Goal: Information Seeking & Learning: Learn about a topic

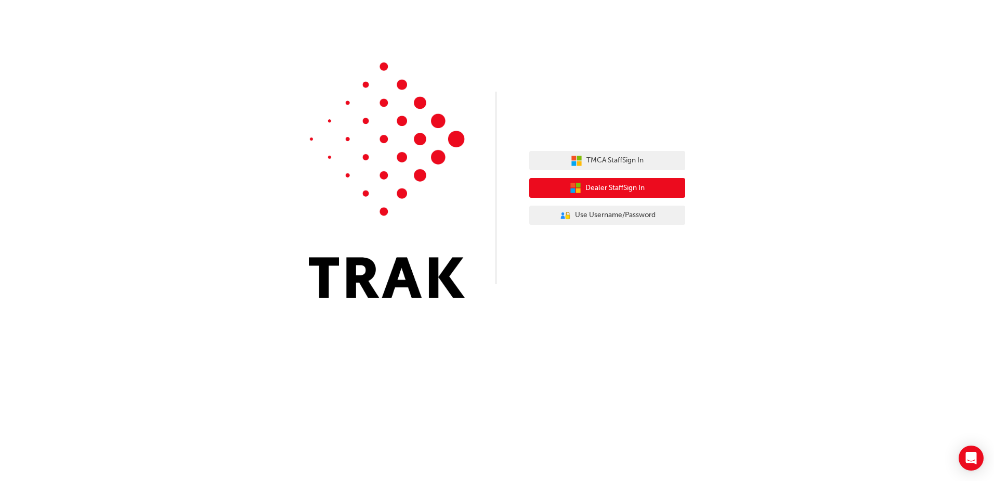
click at [620, 186] on span "Dealer Staff Sign In" at bounding box center [615, 188] width 59 height 12
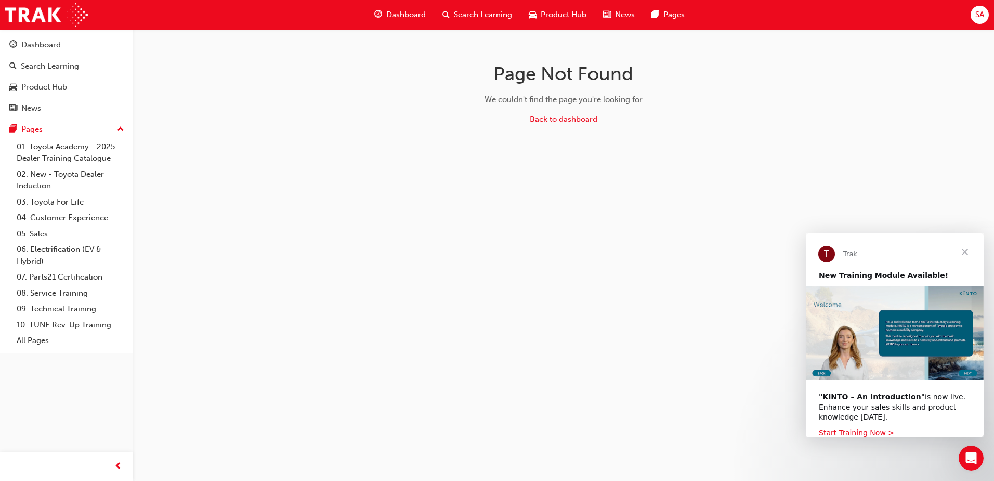
click at [960, 248] on span "Close" at bounding box center [965, 251] width 37 height 37
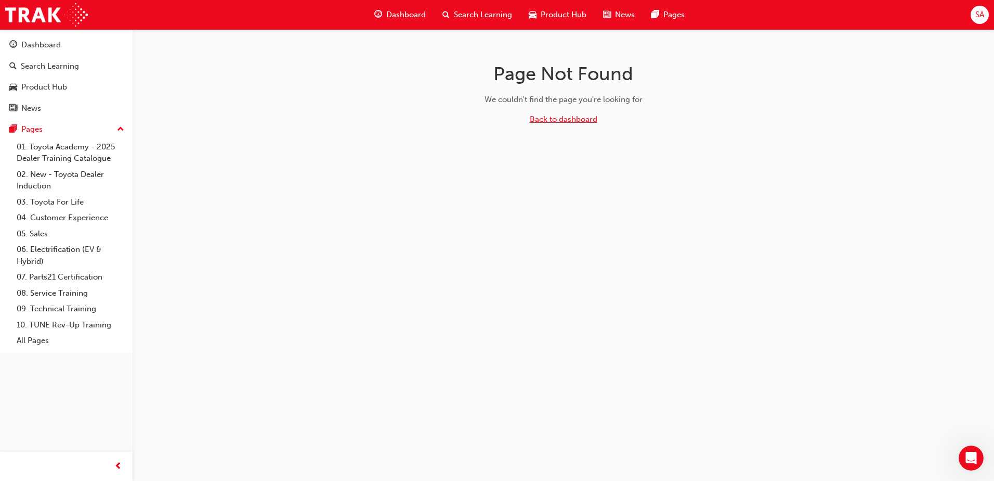
click at [565, 120] on link "Back to dashboard" at bounding box center [564, 118] width 68 height 9
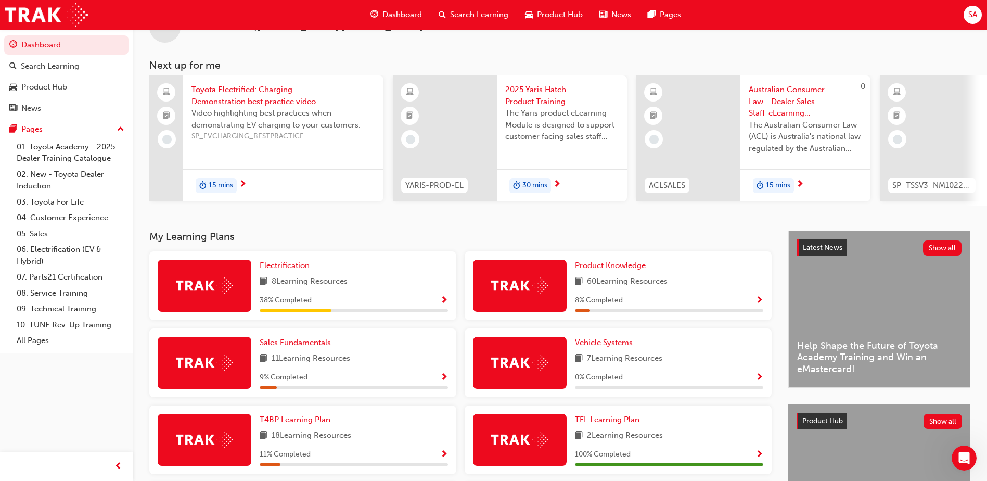
scroll to position [52, 0]
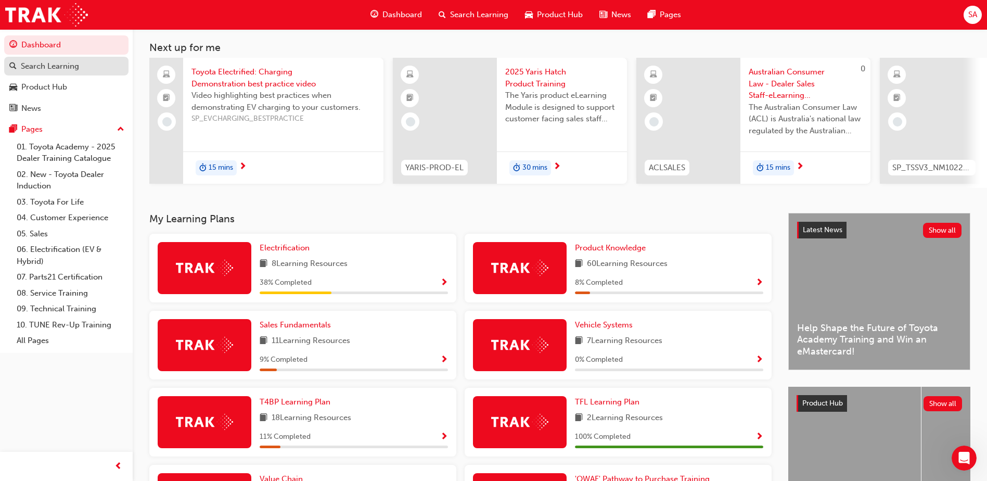
click at [59, 70] on div "Search Learning" at bounding box center [50, 66] width 58 height 12
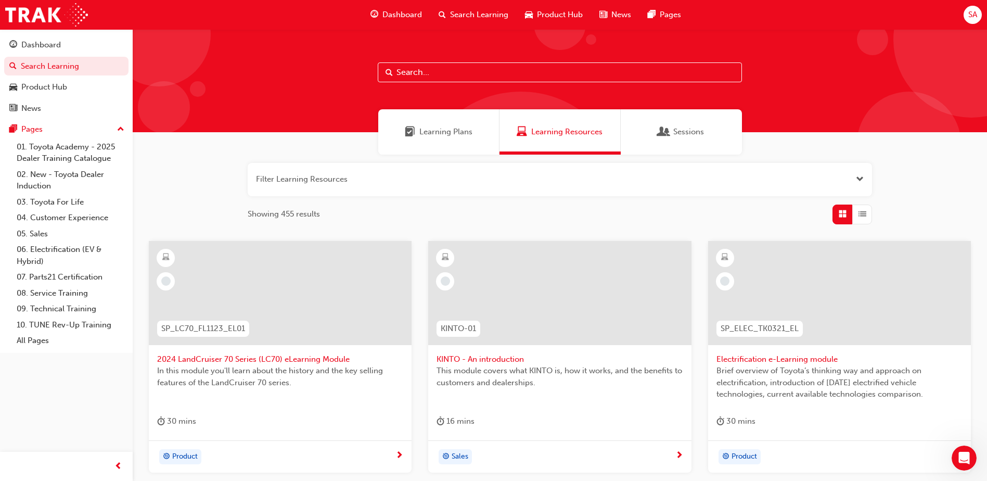
click at [430, 75] on input "text" at bounding box center [560, 72] width 364 height 20
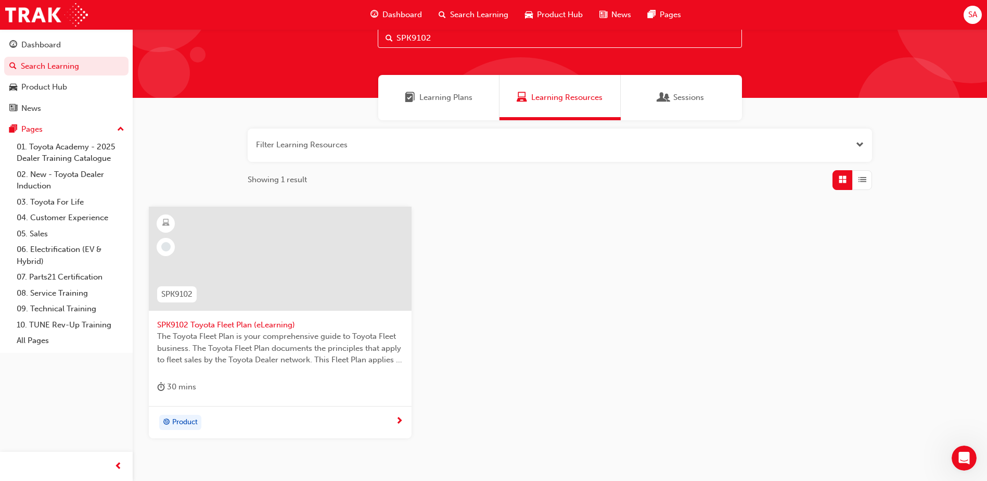
scroll to position [52, 0]
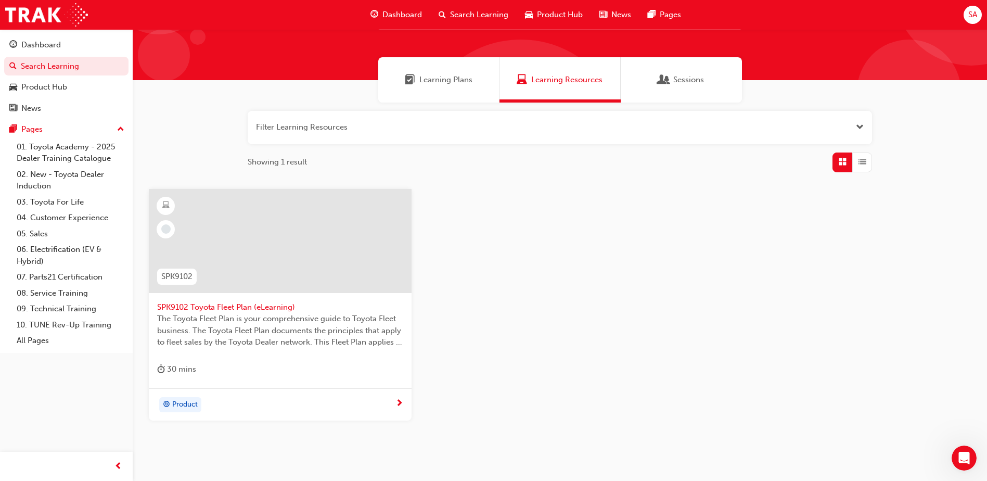
type input "SPK9102"
click at [251, 283] on div at bounding box center [280, 241] width 263 height 104
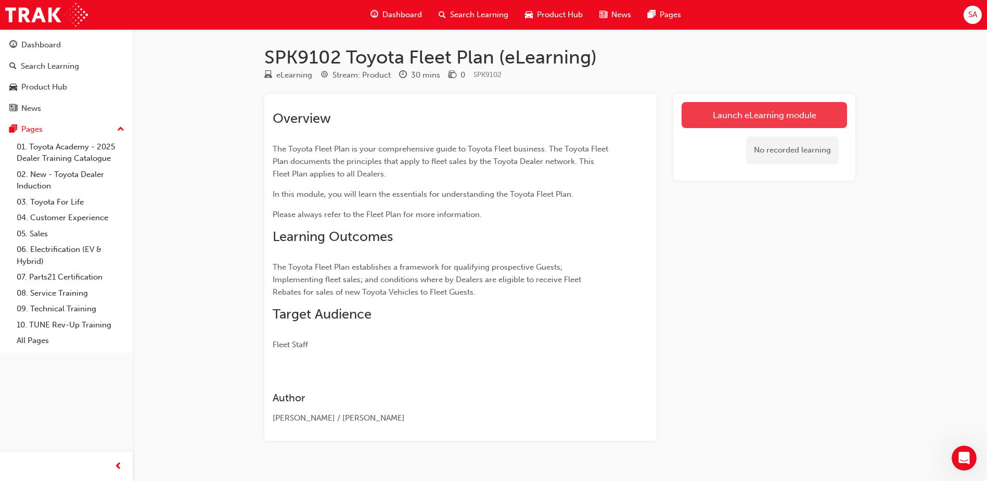
click at [772, 114] on link "Launch eLearning module" at bounding box center [763, 115] width 165 height 26
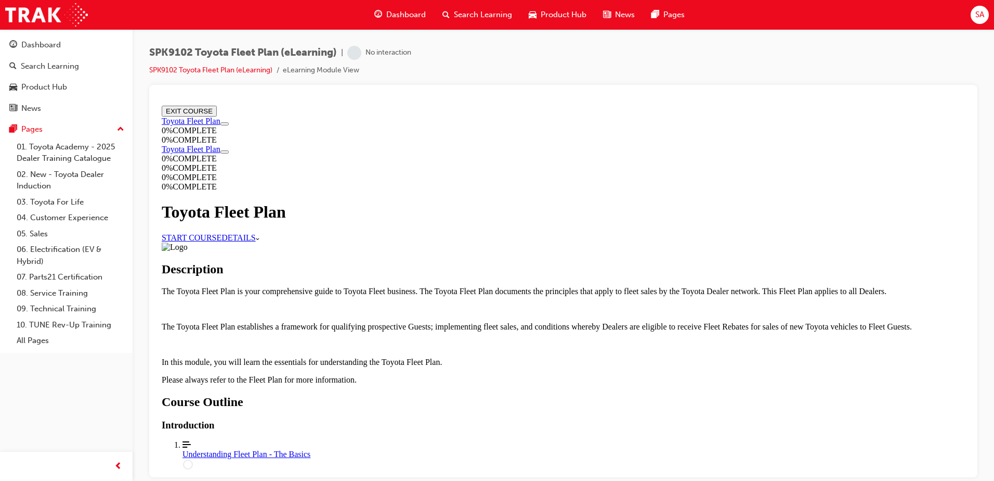
scroll to position [104, 0]
click at [222, 232] on link "START COURSE" at bounding box center [192, 236] width 60 height 9
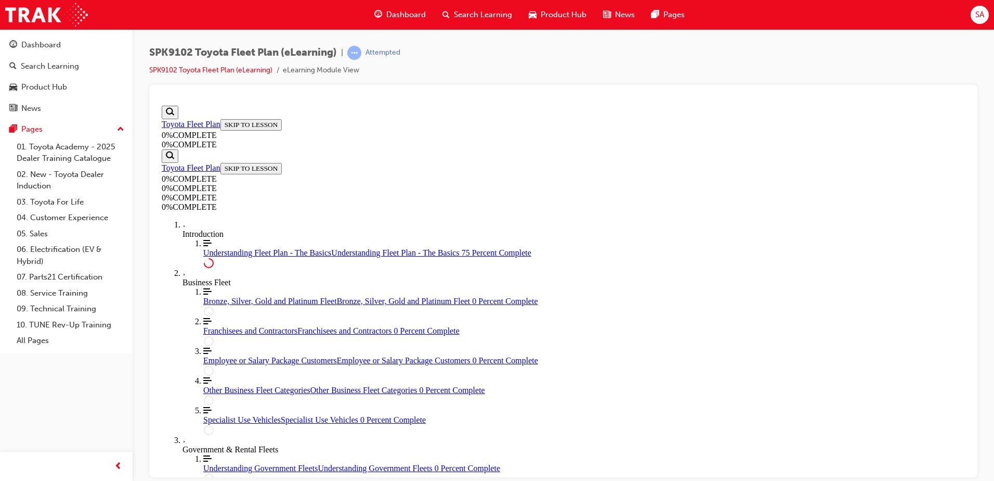
scroll to position [1752, 0]
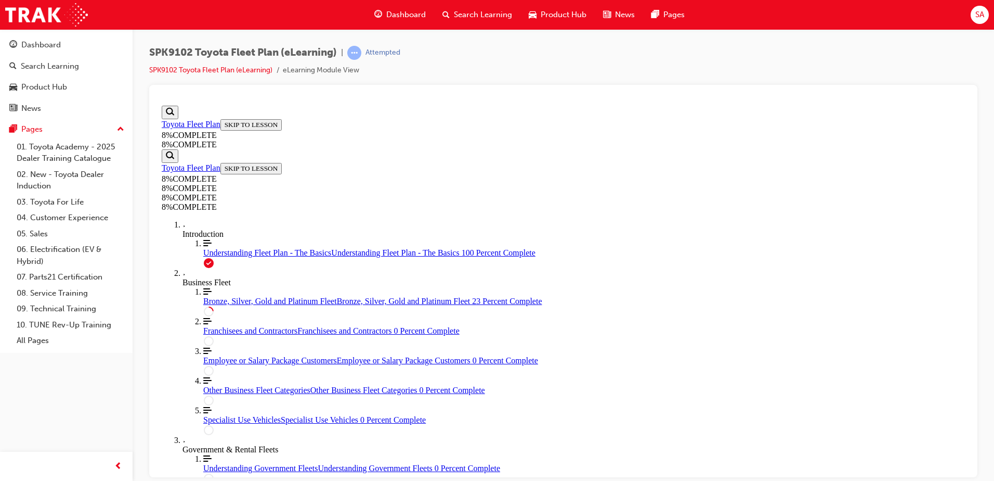
scroll to position [712, 0]
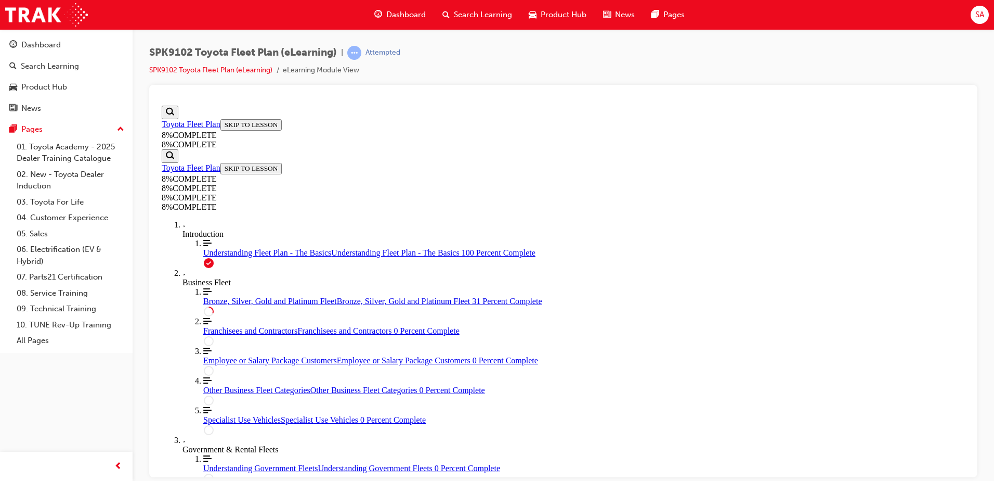
drag, startPoint x: 738, startPoint y: 241, endPoint x: 614, endPoint y: 365, distance: 175.8
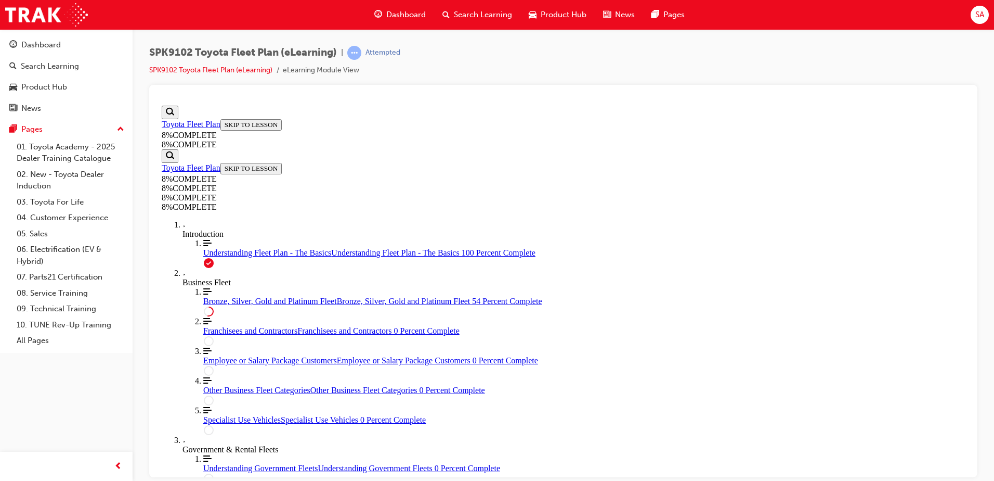
drag, startPoint x: 568, startPoint y: 371, endPoint x: 598, endPoint y: 250, distance: 124.8
drag, startPoint x: 551, startPoint y: 313, endPoint x: 575, endPoint y: 374, distance: 66.4
drag, startPoint x: 519, startPoint y: 262, endPoint x: 549, endPoint y: 320, distance: 65.4
drag, startPoint x: 521, startPoint y: 274, endPoint x: 565, endPoint y: 272, distance: 44.3
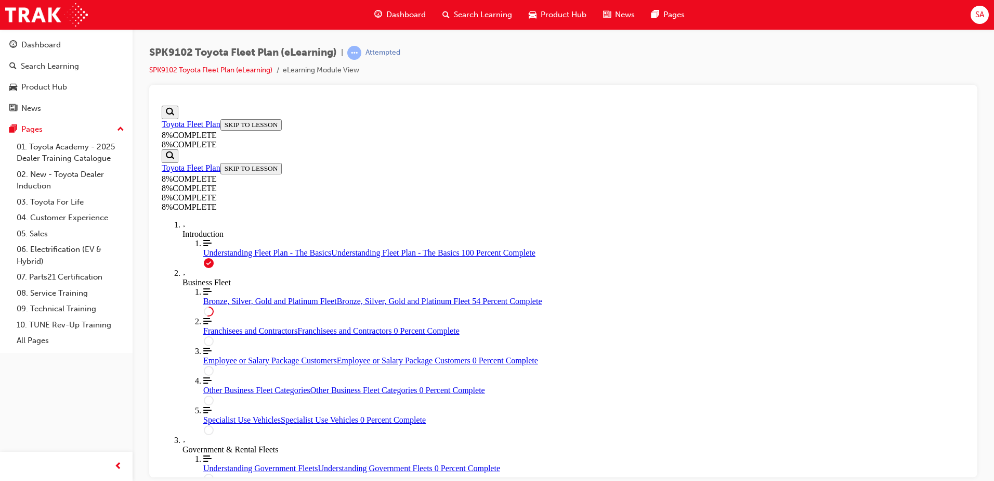
drag, startPoint x: 509, startPoint y: 322, endPoint x: 512, endPoint y: 277, distance: 45.4
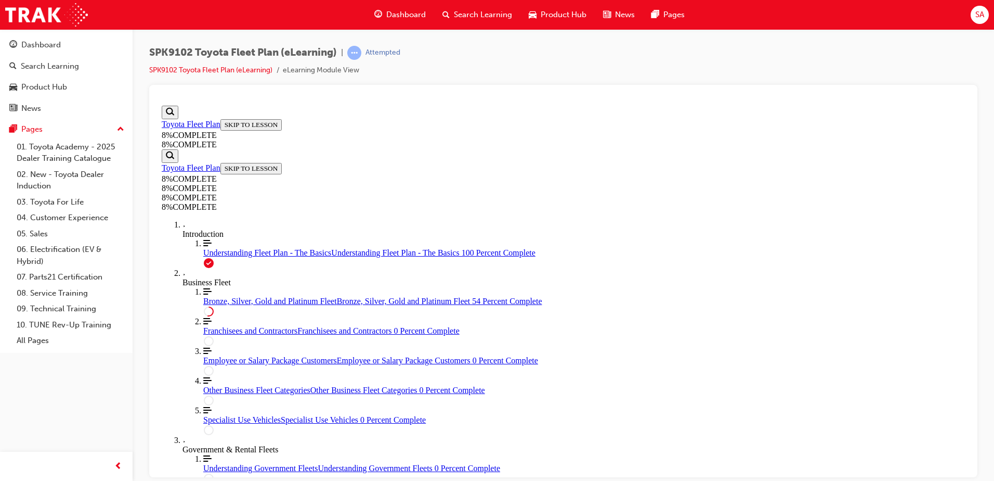
scroll to position [2532, 0]
drag, startPoint x: 523, startPoint y: 243, endPoint x: 555, endPoint y: 308, distance: 72.8
drag, startPoint x: 556, startPoint y: 361, endPoint x: 584, endPoint y: 361, distance: 27.0
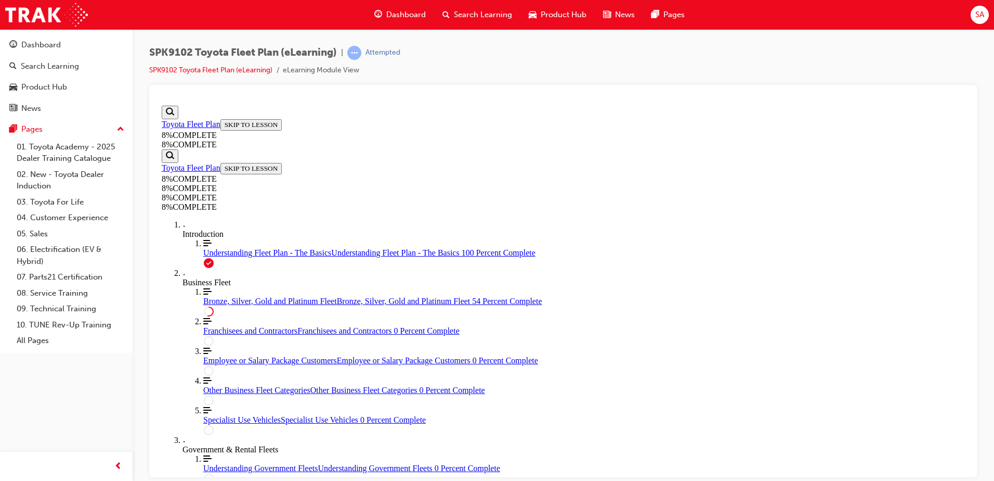
drag, startPoint x: 569, startPoint y: 409, endPoint x: 579, endPoint y: 300, distance: 109.7
drag, startPoint x: 557, startPoint y: 248, endPoint x: 605, endPoint y: 247, distance: 48.4
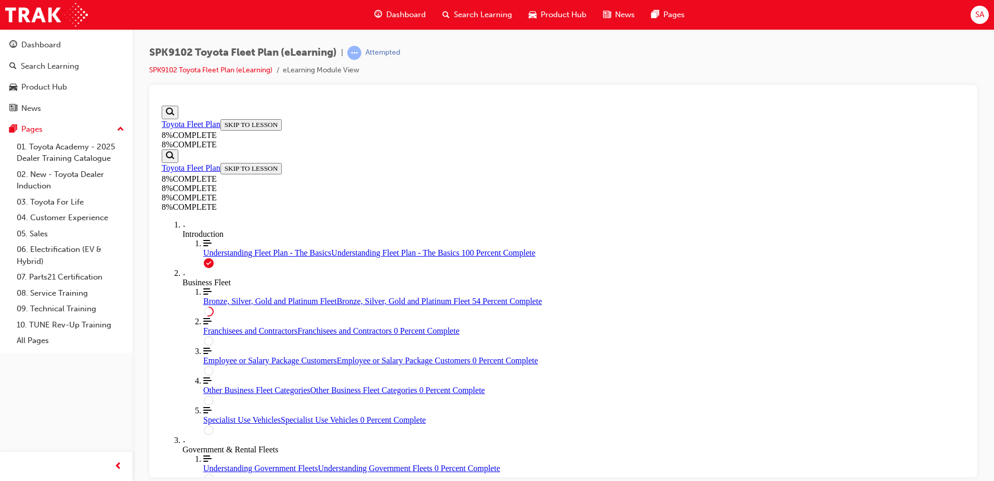
scroll to position [2381, 0]
drag, startPoint x: 576, startPoint y: 272, endPoint x: 572, endPoint y: 250, distance: 22.1
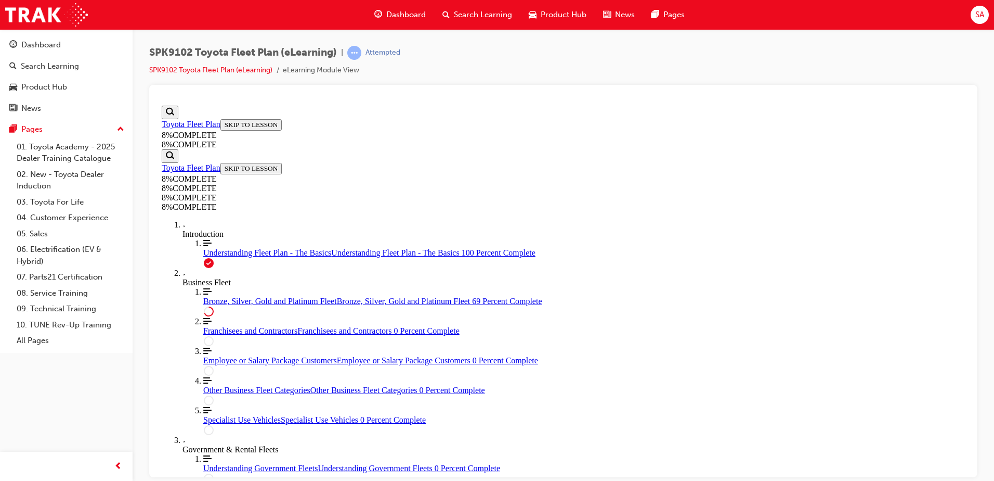
scroll to position [3351, 0]
drag, startPoint x: 563, startPoint y: 284, endPoint x: 588, endPoint y: 438, distance: 156.0
drag, startPoint x: 548, startPoint y: 284, endPoint x: 563, endPoint y: 334, distance: 52.2
drag, startPoint x: 554, startPoint y: 295, endPoint x: 580, endPoint y: 344, distance: 55.4
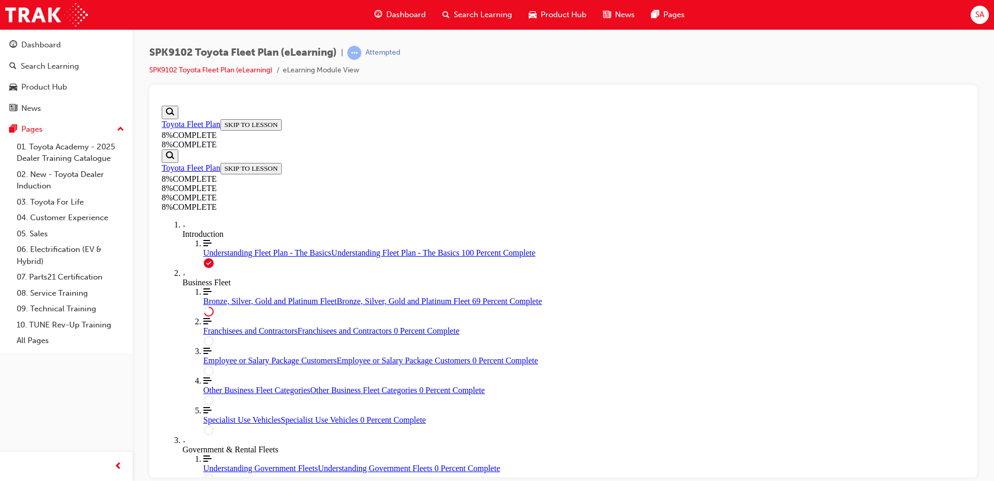
drag, startPoint x: 593, startPoint y: 383, endPoint x: 617, endPoint y: 381, distance: 24.5
drag, startPoint x: 573, startPoint y: 301, endPoint x: 621, endPoint y: 295, distance: 48.1
drag, startPoint x: 581, startPoint y: 295, endPoint x: 607, endPoint y: 294, distance: 25.5
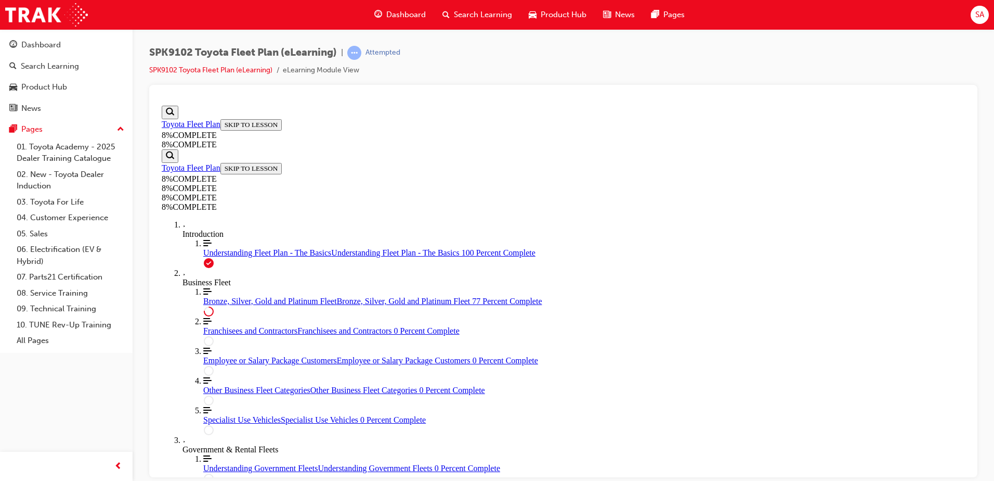
drag, startPoint x: 571, startPoint y: 395, endPoint x: 608, endPoint y: 238, distance: 160.8
drag, startPoint x: 533, startPoint y: 297, endPoint x: 567, endPoint y: 349, distance: 62.6
drag, startPoint x: 539, startPoint y: 310, endPoint x: 567, endPoint y: 309, distance: 28.6
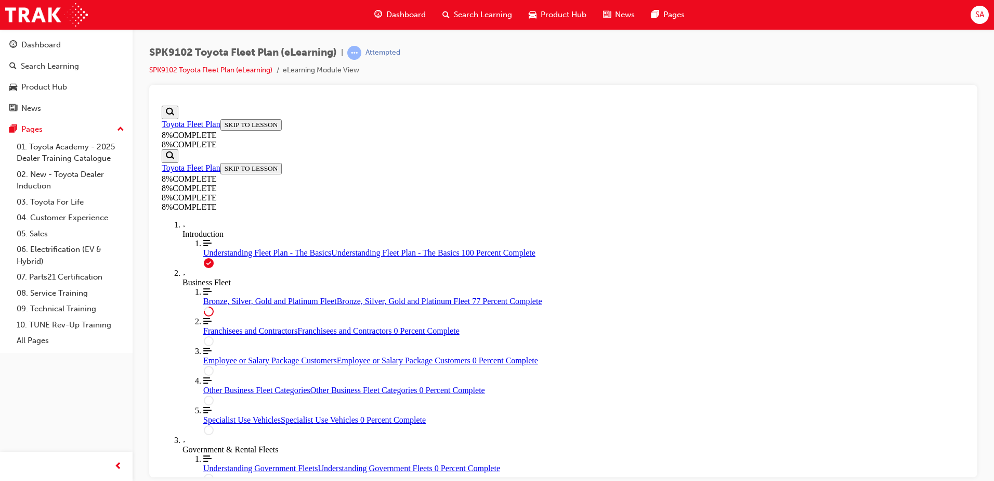
drag, startPoint x: 581, startPoint y: 299, endPoint x: 588, endPoint y: 297, distance: 6.9
drag, startPoint x: 575, startPoint y: 398, endPoint x: 600, endPoint y: 400, distance: 25.1
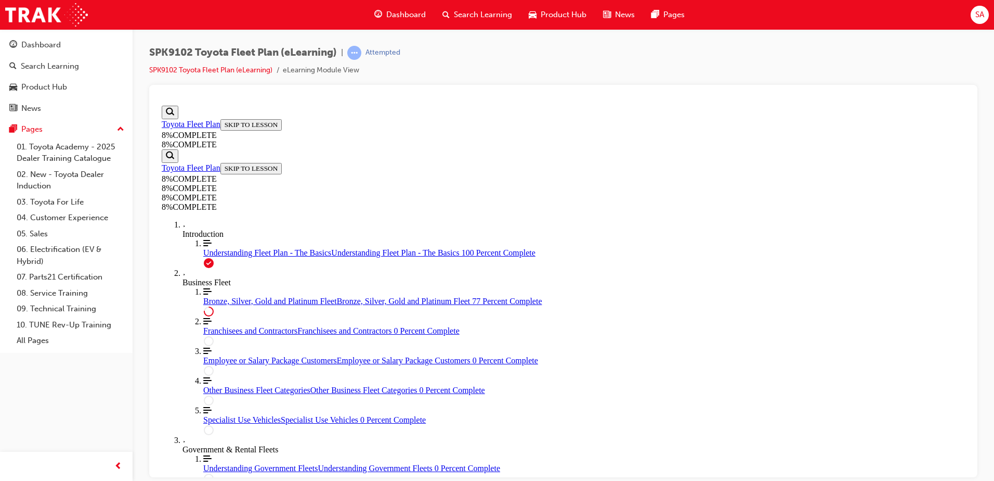
drag, startPoint x: 566, startPoint y: 247, endPoint x: 595, endPoint y: 303, distance: 63.5
drag, startPoint x: 552, startPoint y: 263, endPoint x: 587, endPoint y: 265, distance: 34.9
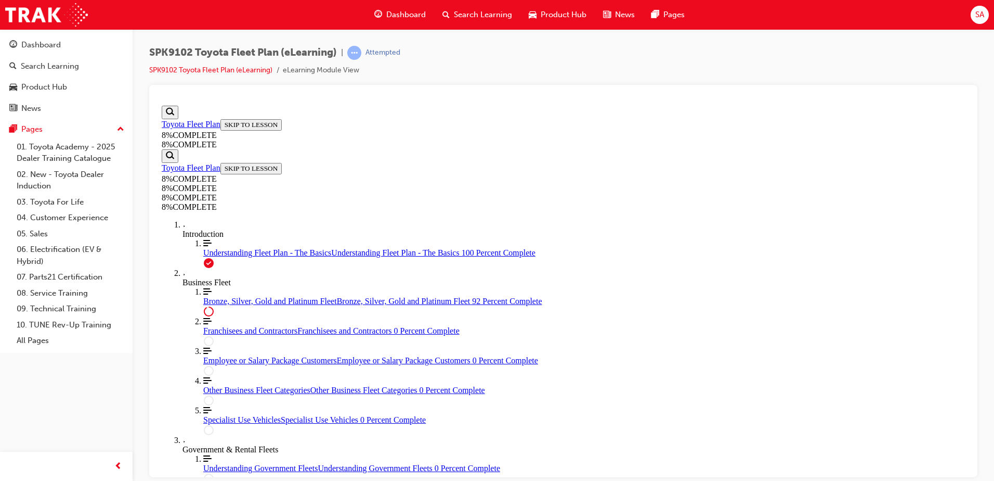
drag, startPoint x: 552, startPoint y: 223, endPoint x: 582, endPoint y: 228, distance: 31.1
drag, startPoint x: 620, startPoint y: 330, endPoint x: 624, endPoint y: 364, distance: 34.5
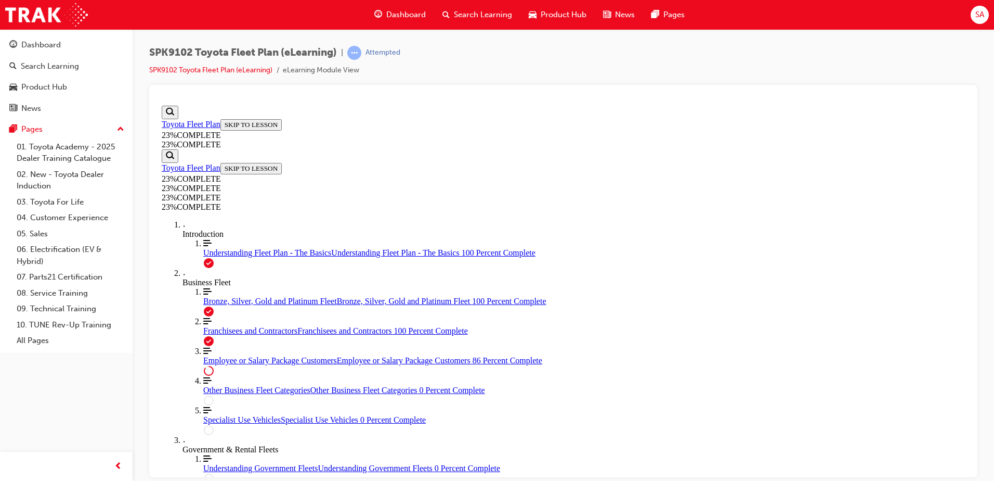
scroll to position [1180, 0]
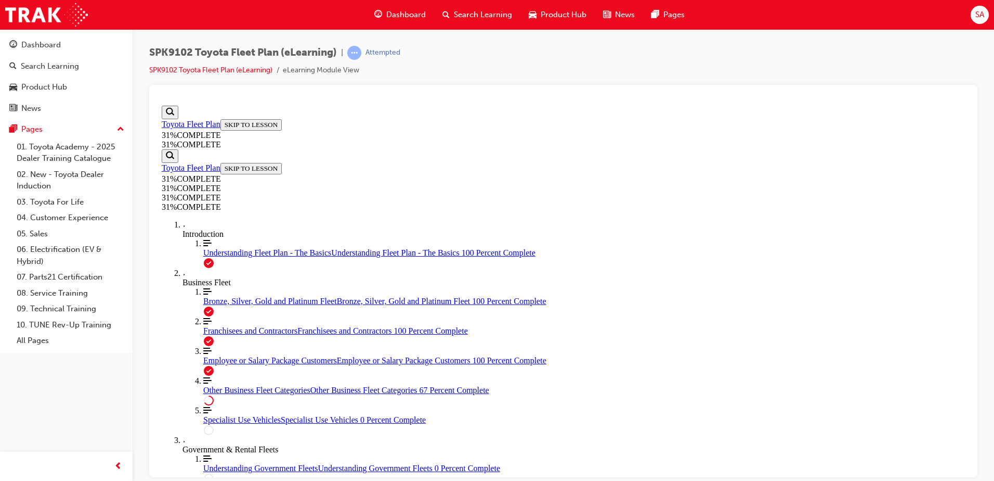
scroll to position [2651, 0]
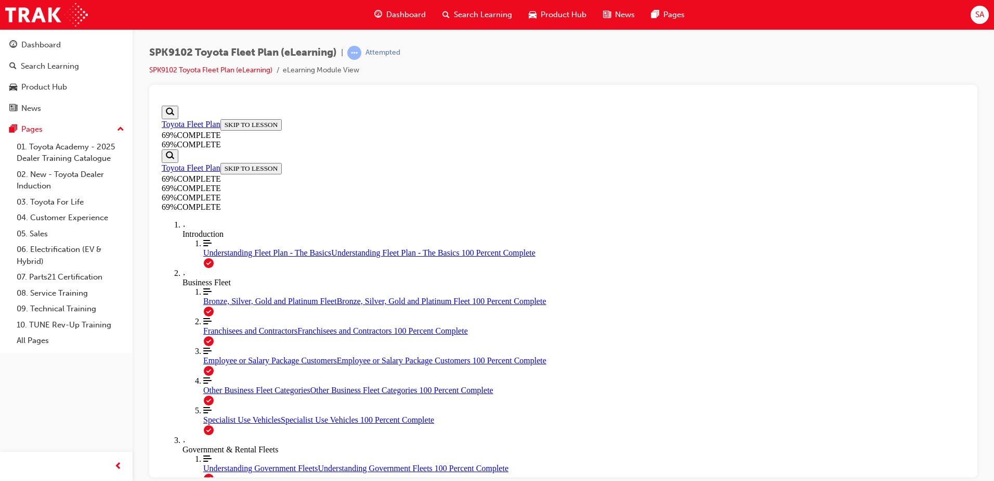
scroll to position [1862, 0]
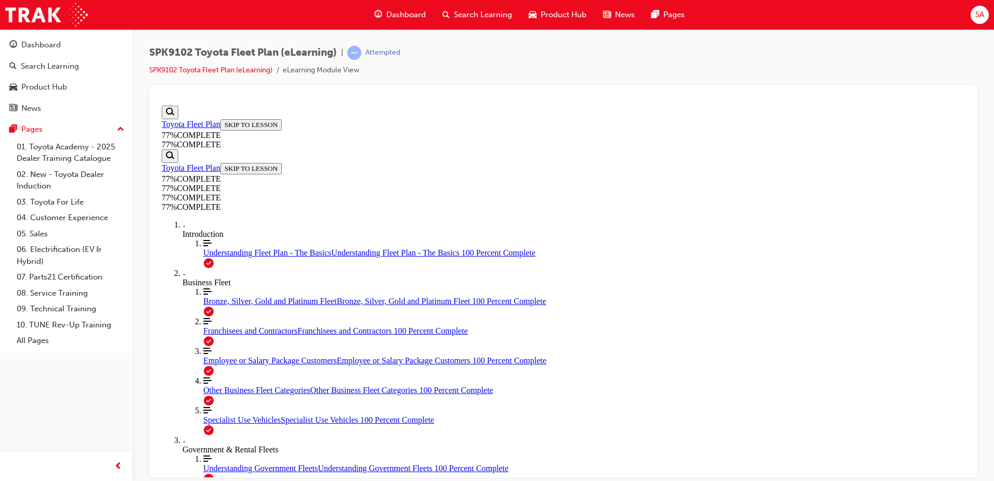
scroll to position [1284, 0]
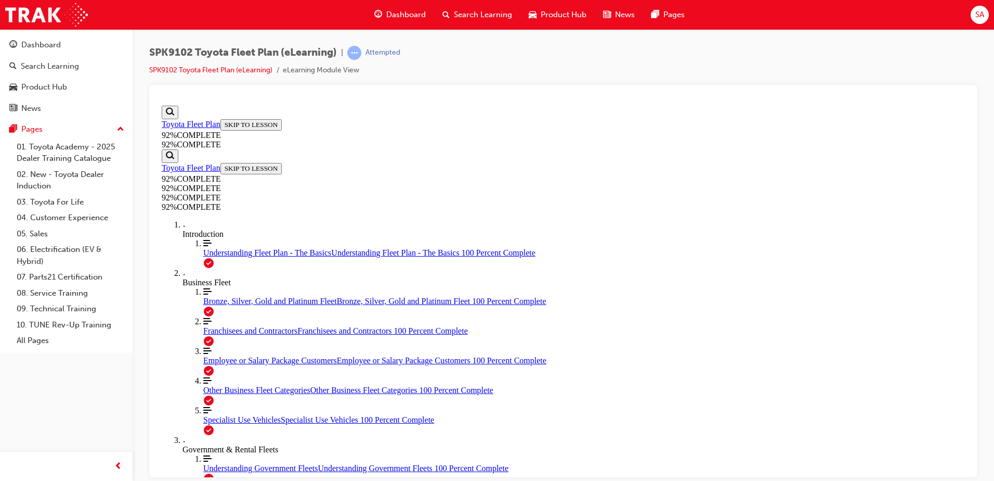
scroll to position [36, 0]
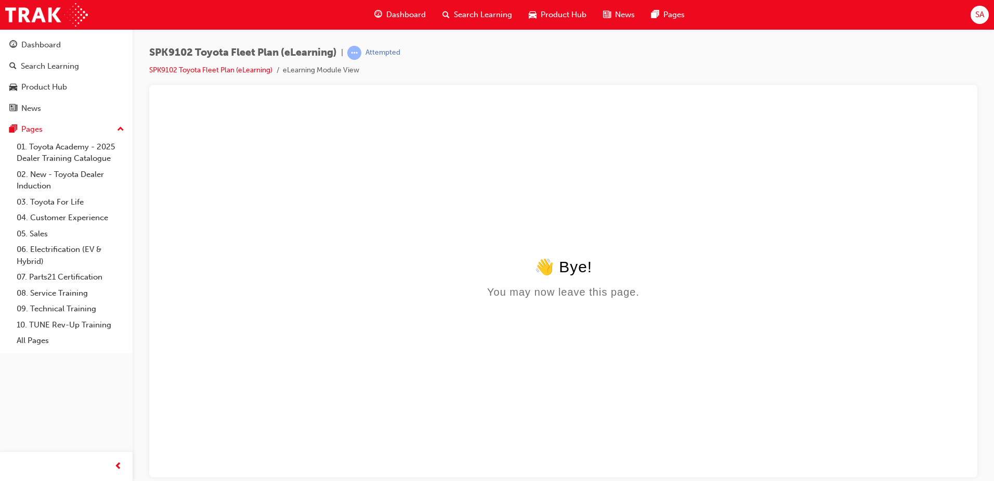
scroll to position [0, 0]
click at [212, 70] on link "SPK9102 Toyota Fleet Plan (eLearning)" at bounding box center [210, 70] width 123 height 9
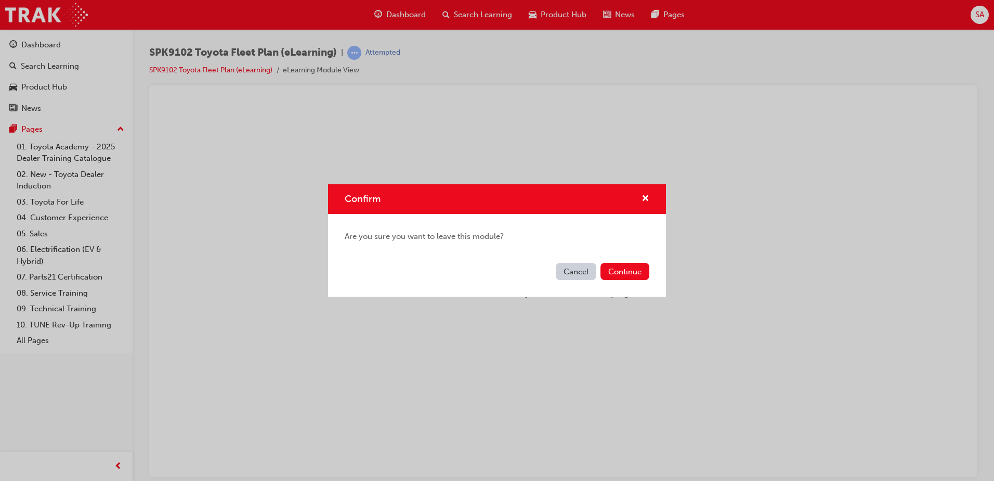
click at [566, 267] on button "Cancel" at bounding box center [576, 271] width 41 height 17
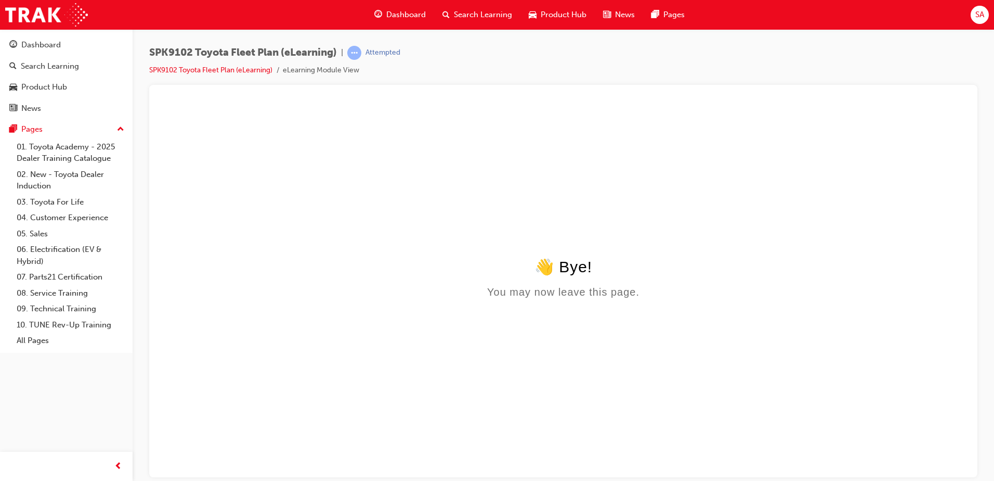
click at [252, 55] on span "SPK9102 Toyota Fleet Plan (eLearning)" at bounding box center [243, 53] width 188 height 12
click at [189, 76] on div "SPK9102 Toyota Fleet Plan (eLearning) | Attempted SPK9102 Toyota Fleet Plan (eL…" at bounding box center [563, 65] width 828 height 39
click at [189, 73] on link "SPK9102 Toyota Fleet Plan (eLearning)" at bounding box center [210, 70] width 123 height 9
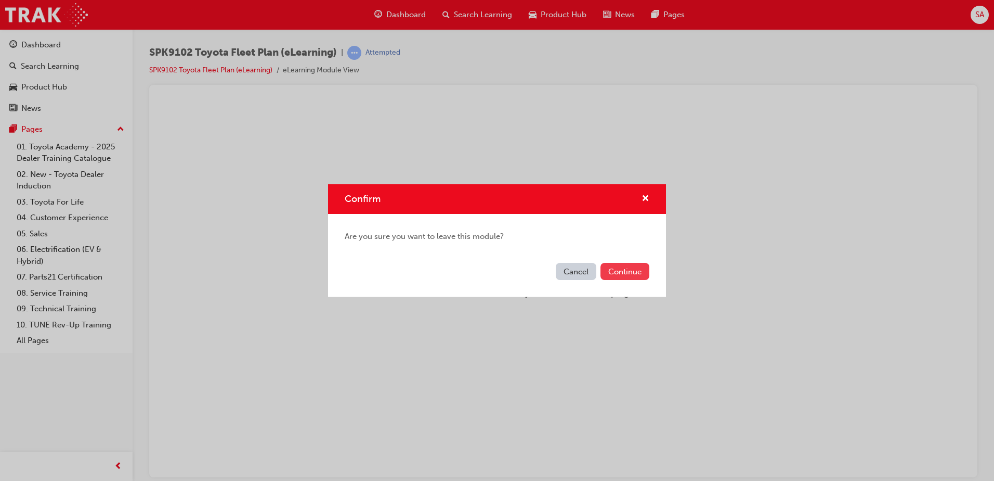
click at [618, 270] on button "Continue" at bounding box center [625, 271] width 49 height 17
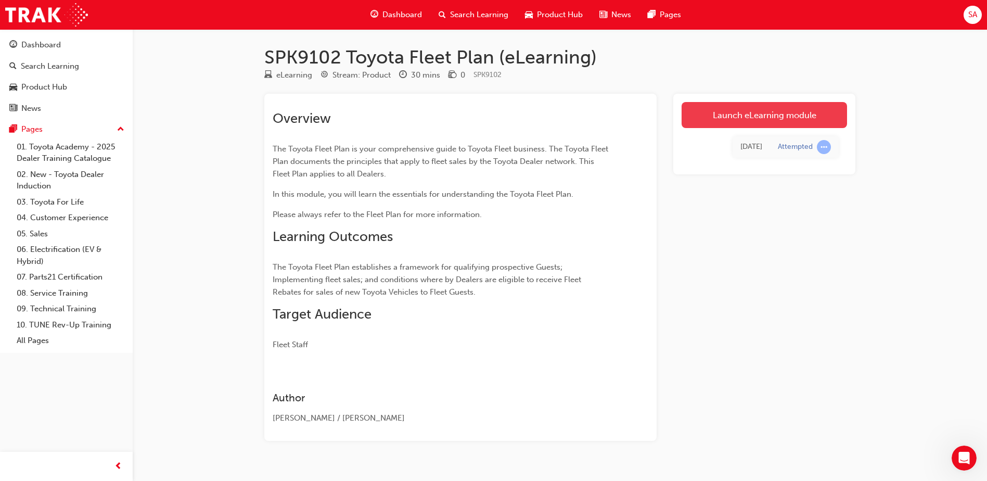
click at [722, 122] on link "Launch eLearning module" at bounding box center [763, 115] width 165 height 26
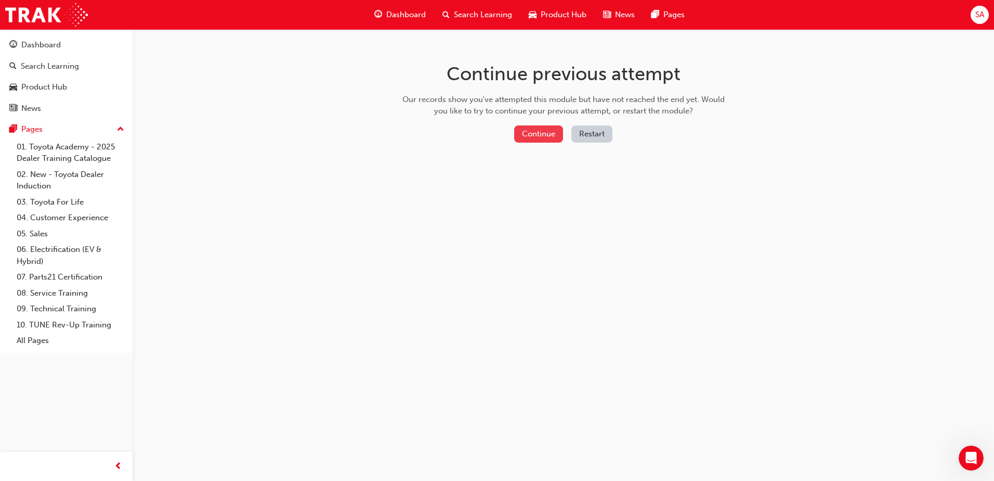
click at [527, 130] on button "Continue" at bounding box center [538, 133] width 49 height 17
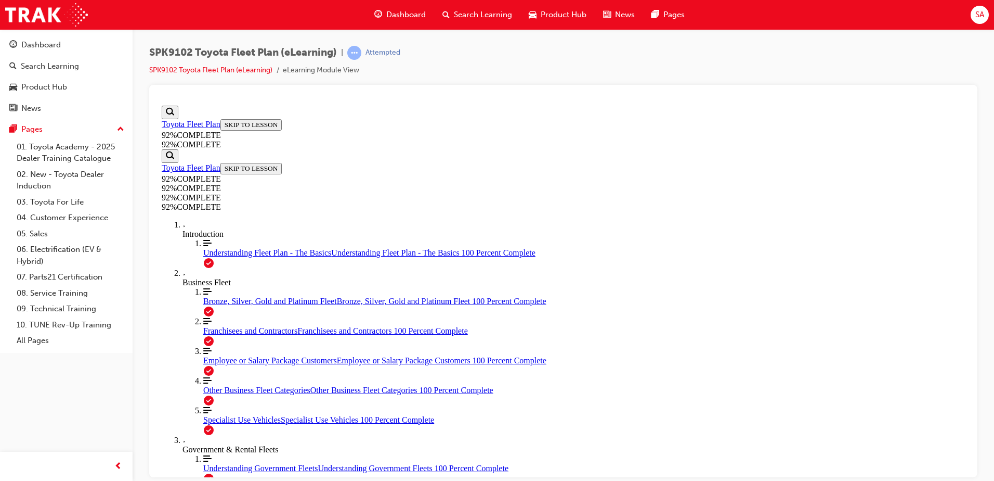
scroll to position [212, 0]
click at [203, 375] on link "Align left Three vertical lines aligned to the left Other Business Fleet Catego…" at bounding box center [584, 384] width 762 height 19
click at [208, 296] on span "Bronze, Silver, Gold and Platinum Fleet" at bounding box center [270, 300] width 134 height 9
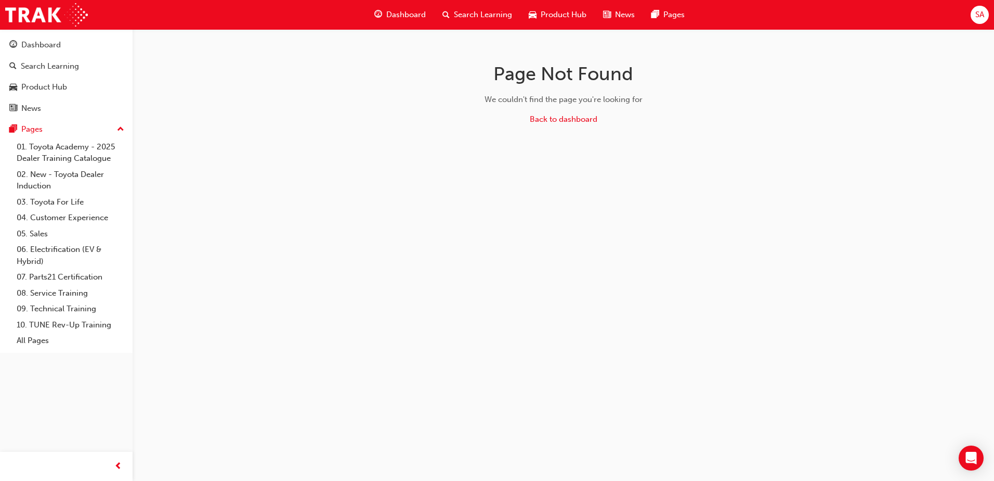
click at [479, 8] on div "Search Learning" at bounding box center [477, 14] width 86 height 21
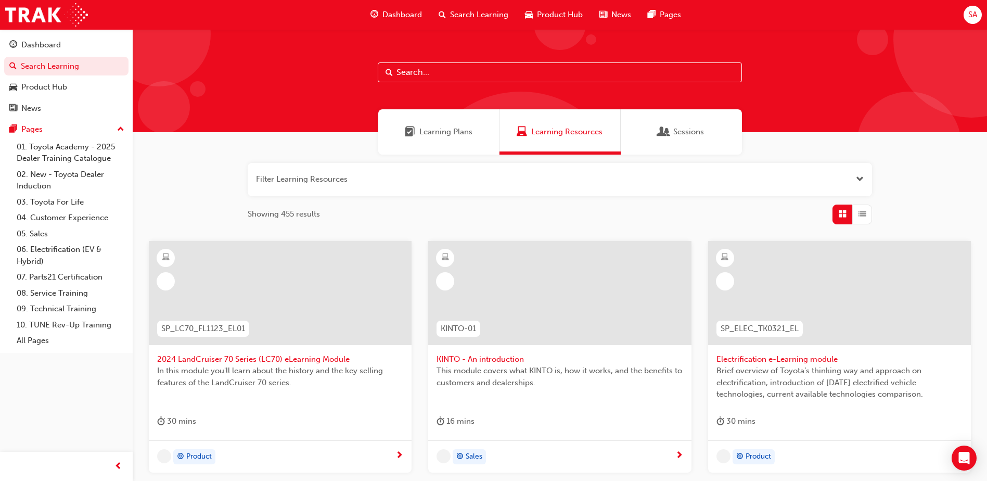
click at [421, 74] on input "text" at bounding box center [560, 72] width 364 height 20
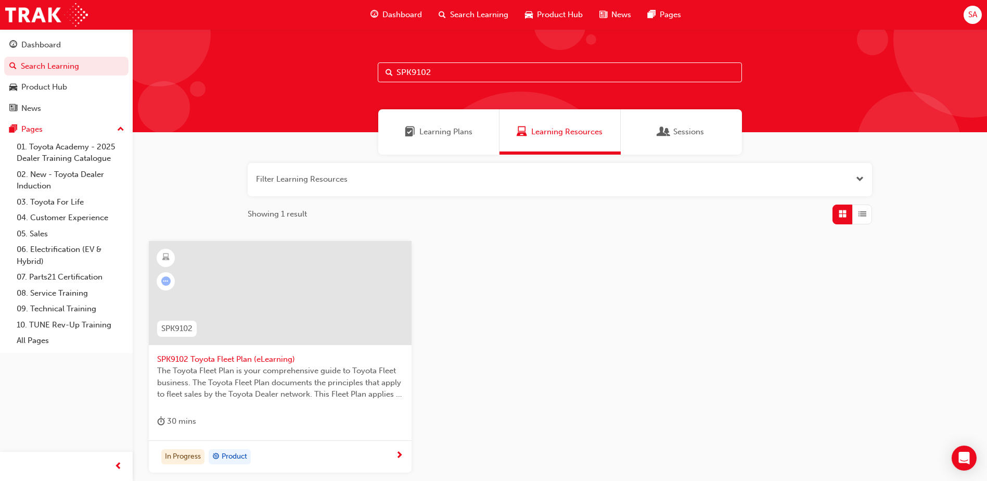
type input "SPK9102"
click at [258, 360] on span "SPK9102 Toyota Fleet Plan (eLearning)" at bounding box center [280, 359] width 246 height 12
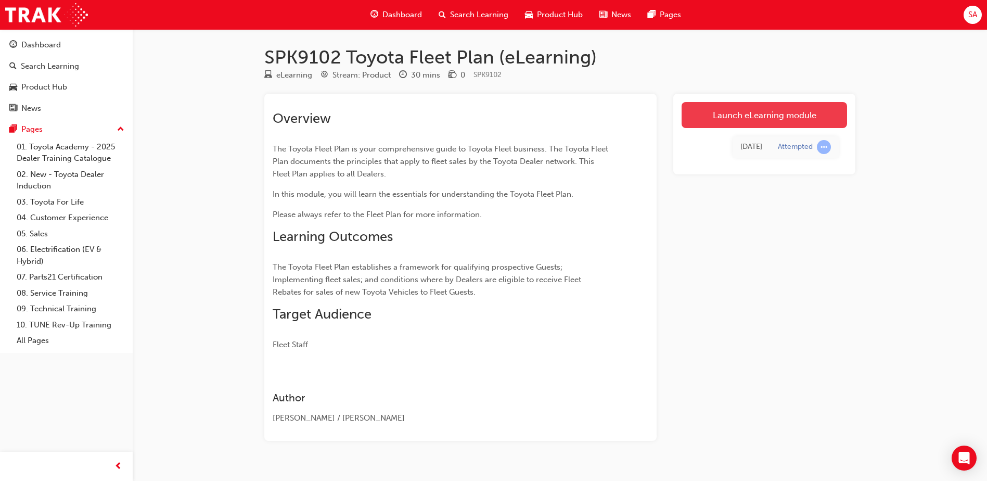
click at [702, 115] on link "Launch eLearning module" at bounding box center [763, 115] width 165 height 26
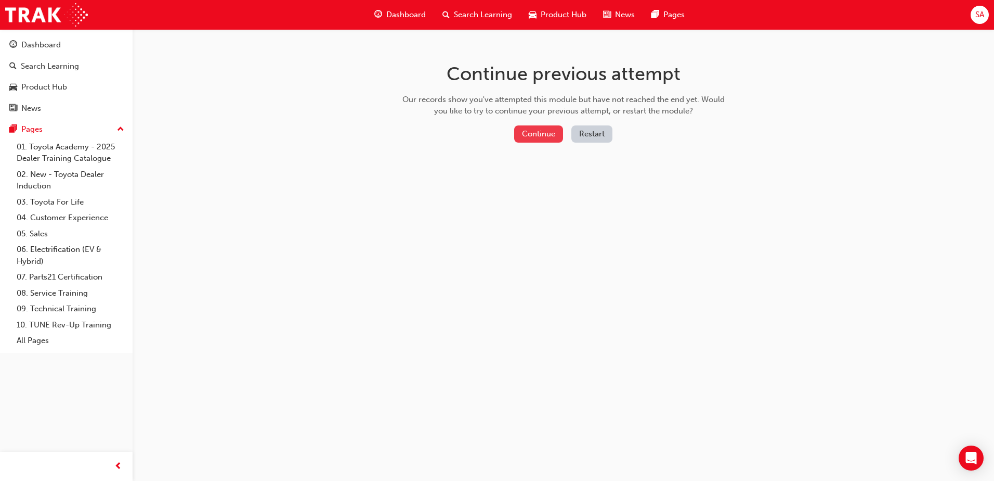
click at [544, 140] on button "Continue" at bounding box center [538, 133] width 49 height 17
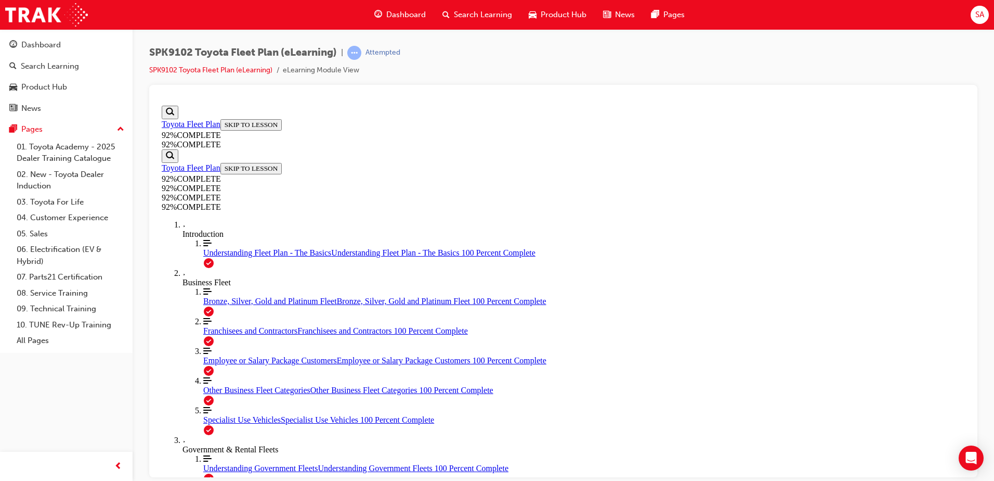
scroll to position [1544, 0]
